Goal: Task Accomplishment & Management: Manage account settings

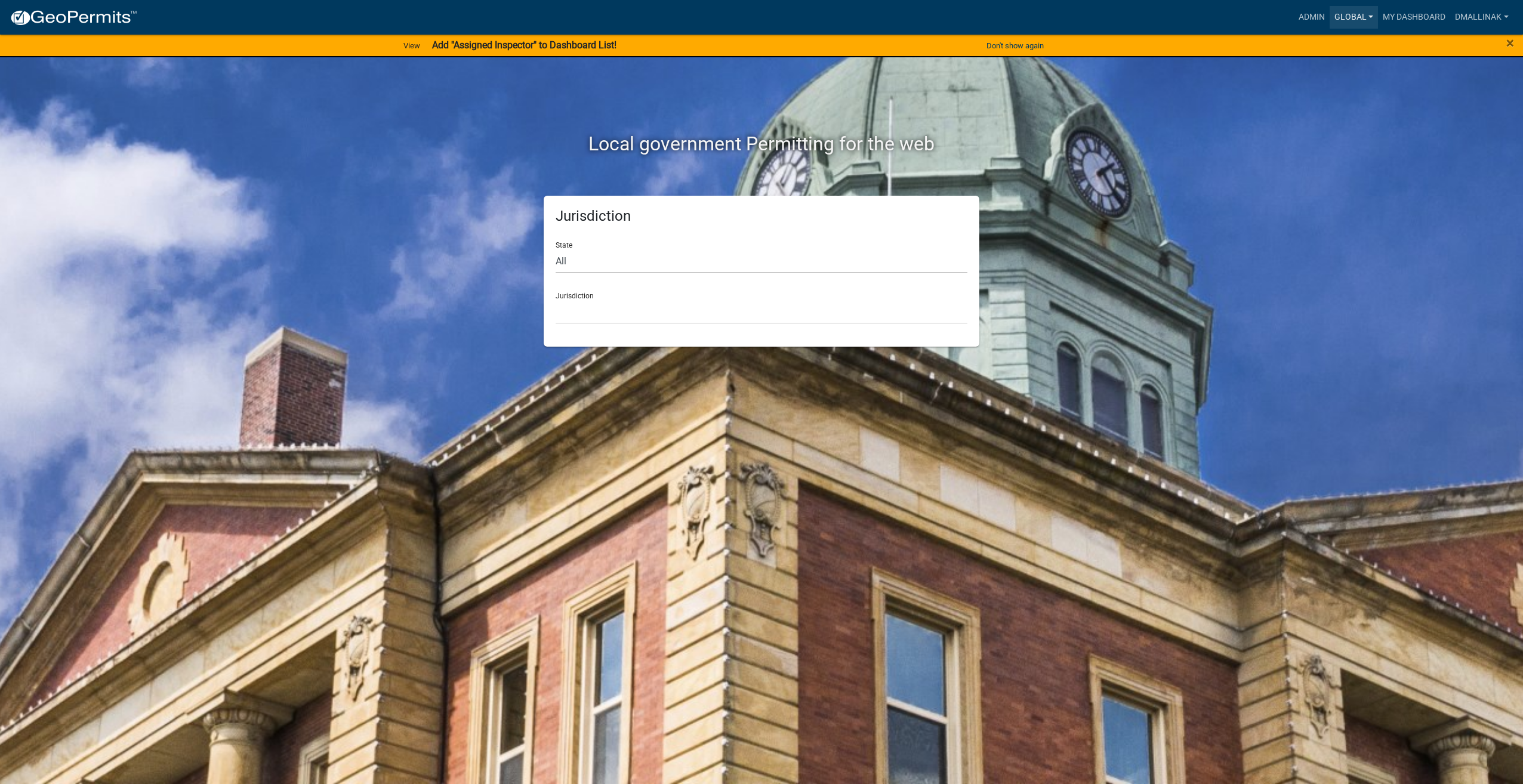
click at [1341, 16] on link "Global" at bounding box center [1354, 17] width 49 height 23
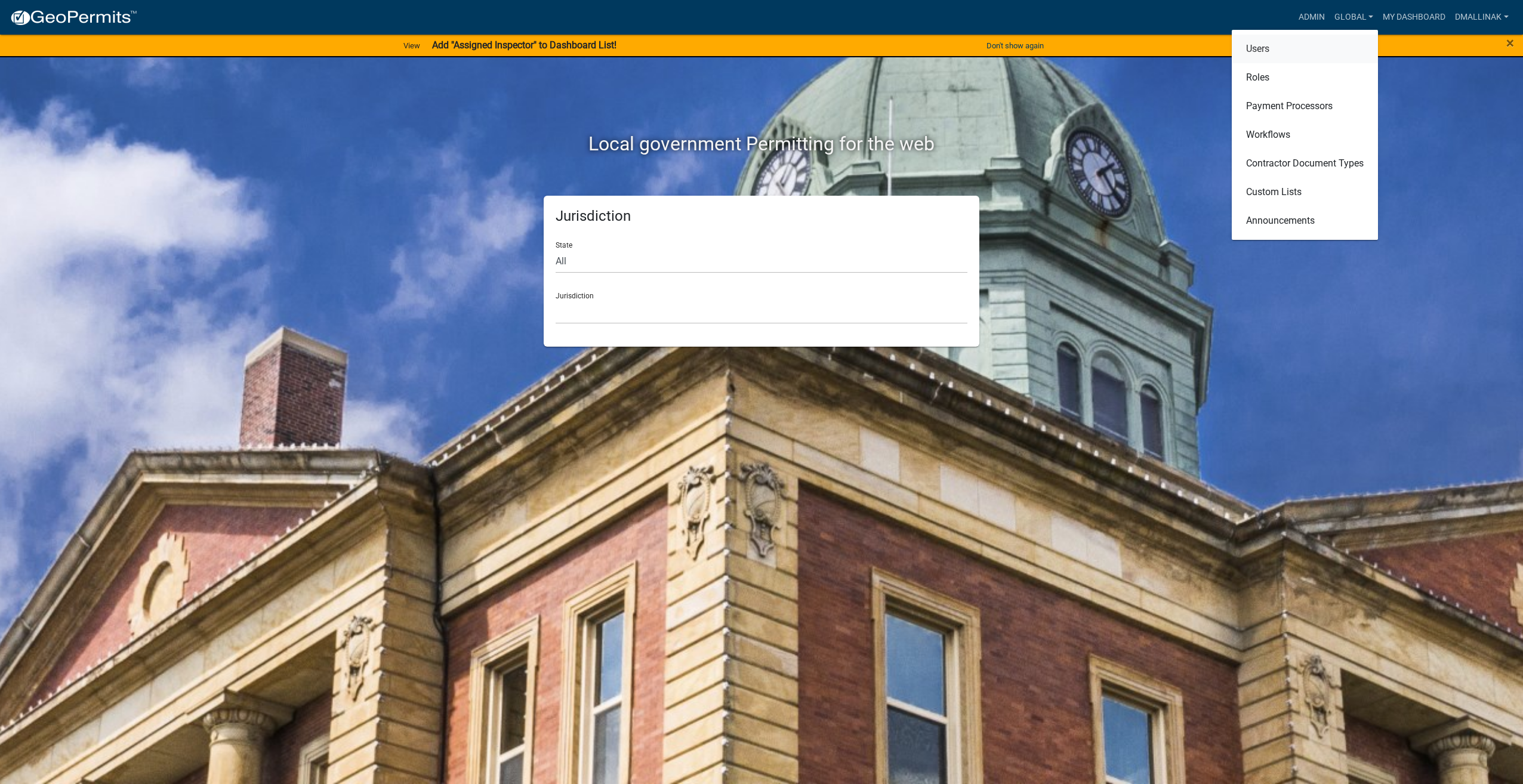
click at [1306, 44] on link "Users" at bounding box center [1304, 49] width 146 height 28
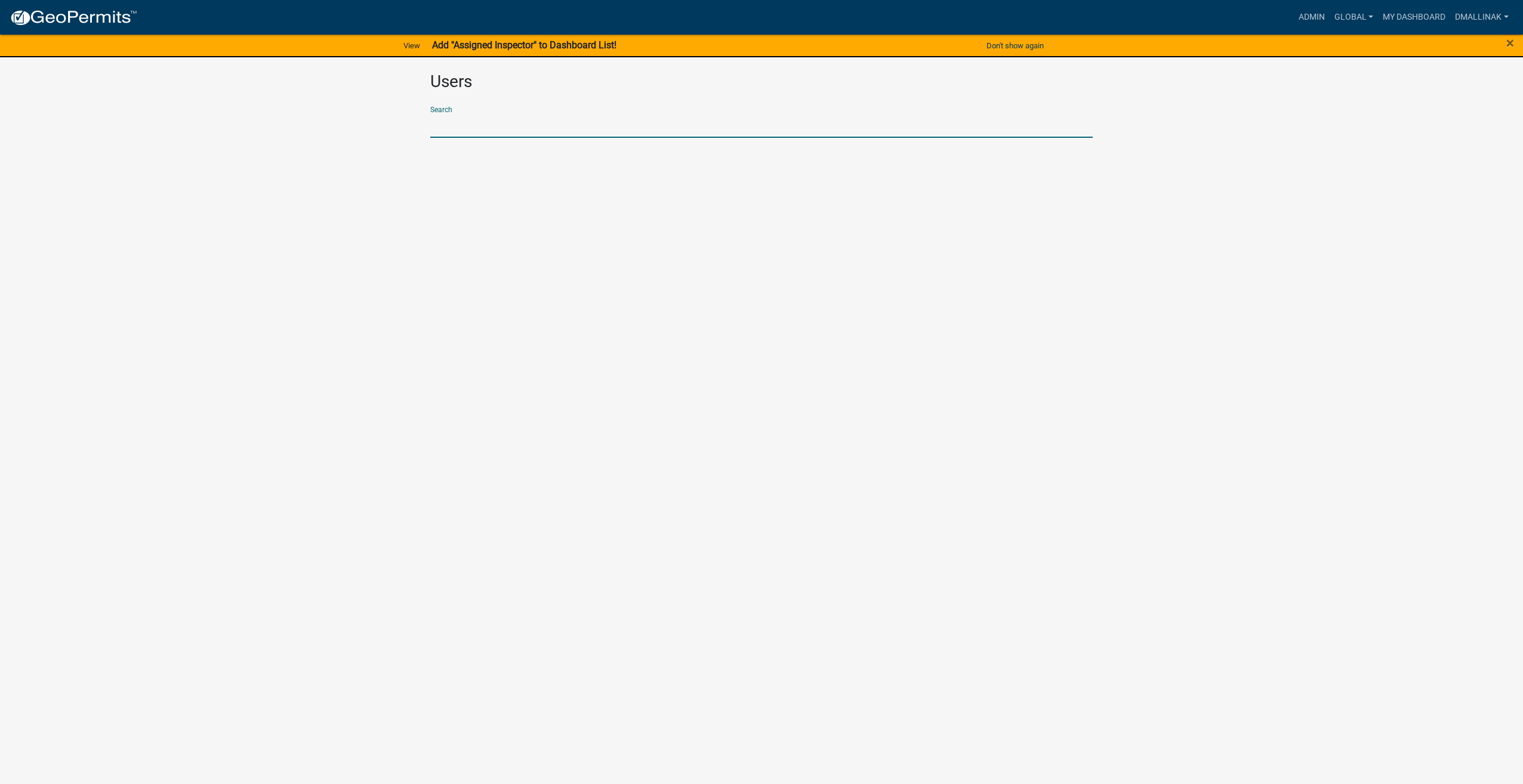
click at [500, 118] on input "text" at bounding box center [762, 126] width 663 height 24
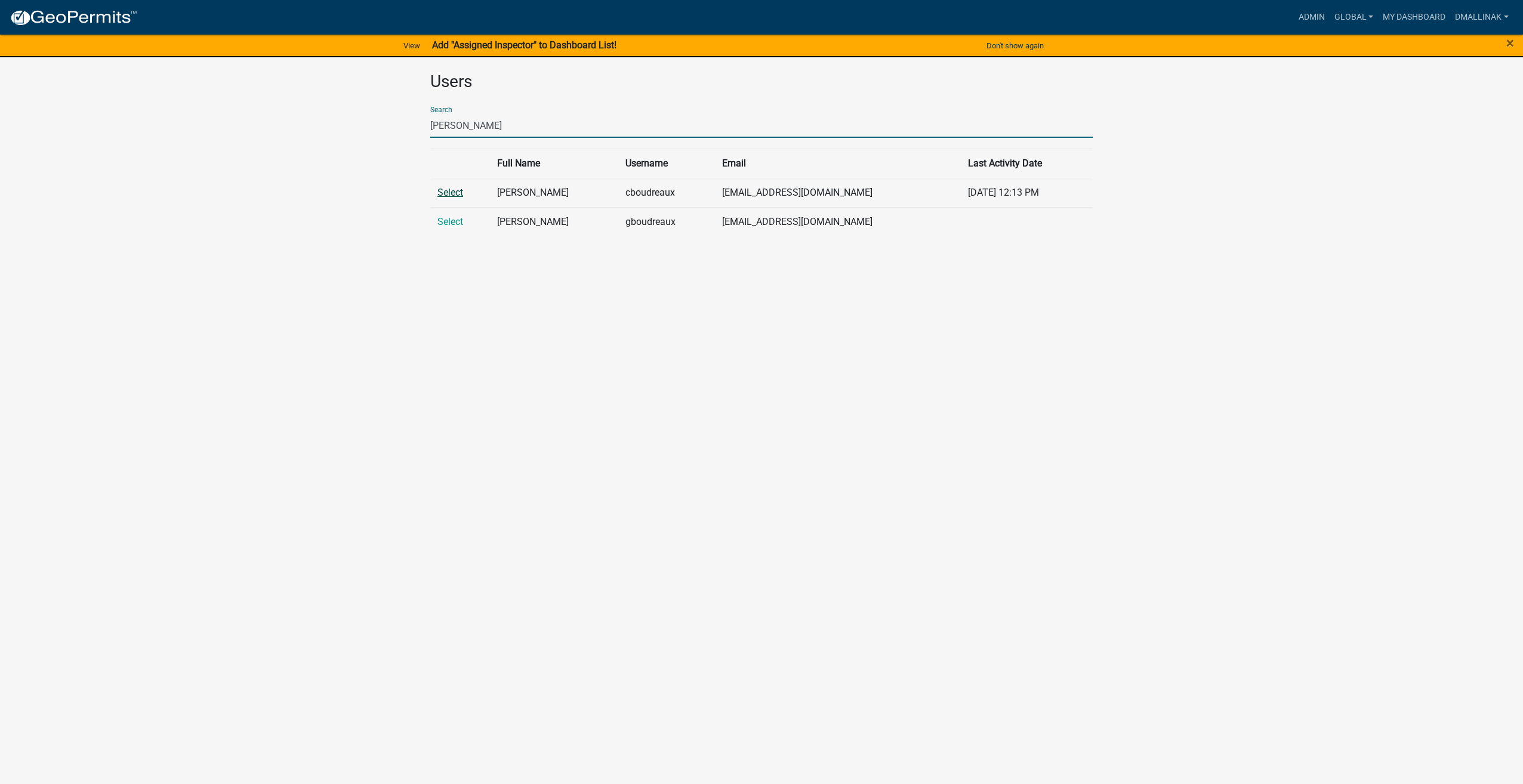
type input "[PERSON_NAME]"
click at [453, 193] on link "Select" at bounding box center [450, 192] width 25 height 11
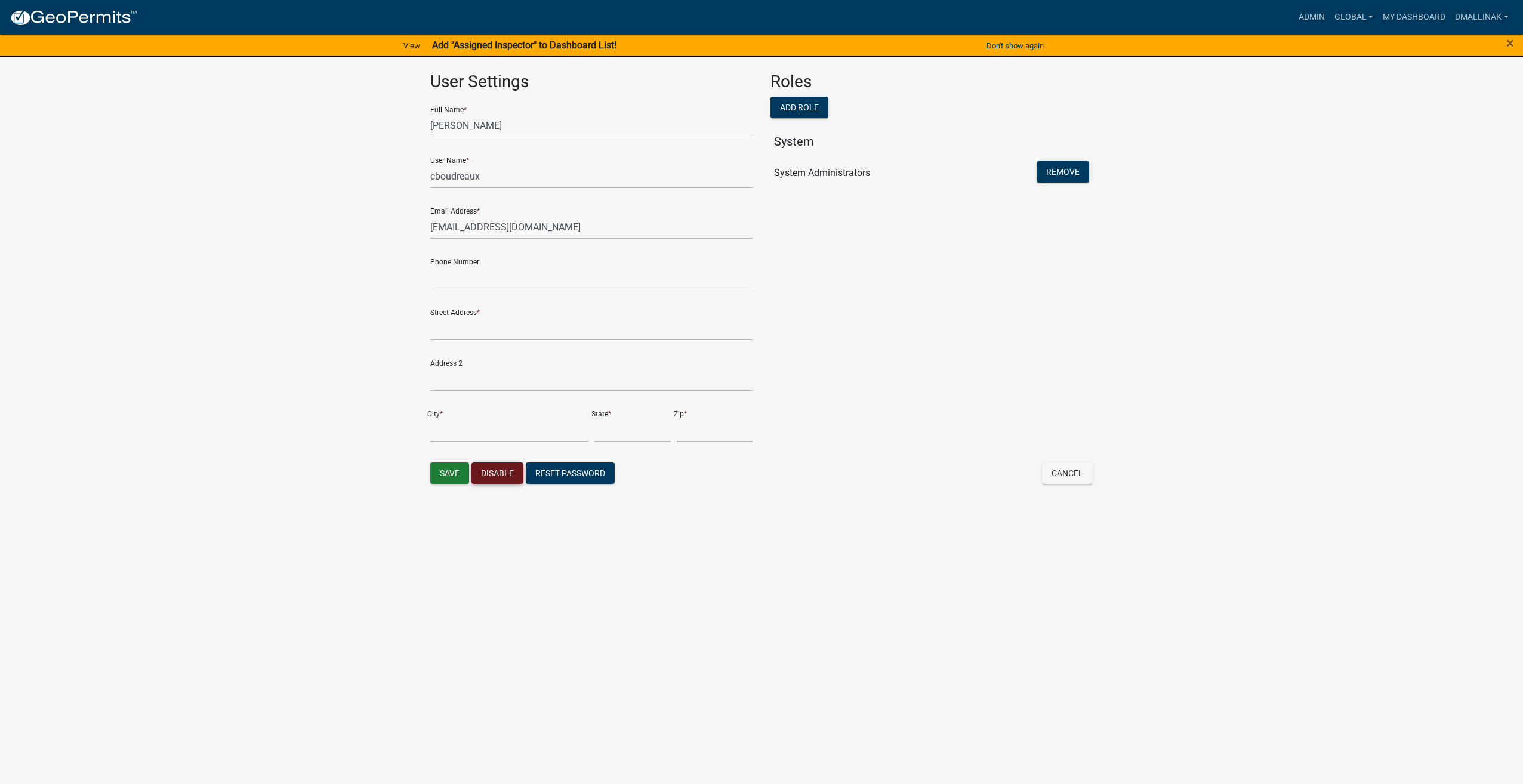
click at [502, 475] on button "Disable" at bounding box center [498, 473] width 52 height 21
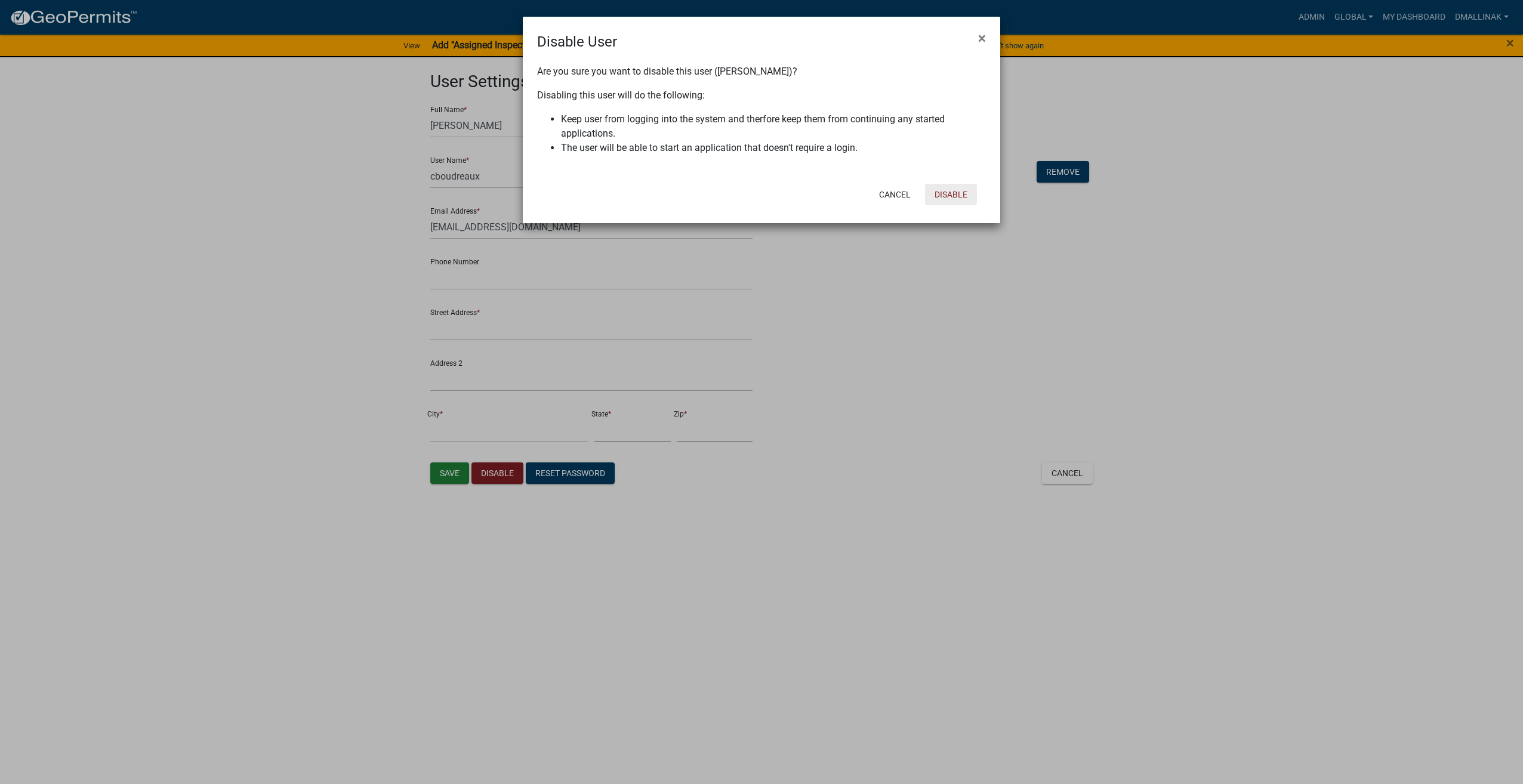
click at [951, 196] on button "Disable" at bounding box center [951, 194] width 52 height 21
